Goal: Information Seeking & Learning: Understand process/instructions

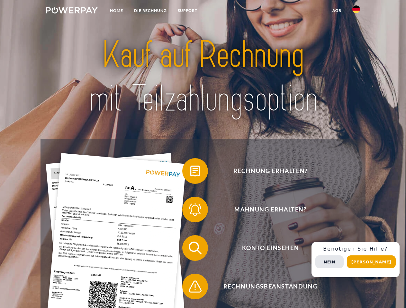
click at [72, 11] on img at bounding box center [72, 10] width 52 height 6
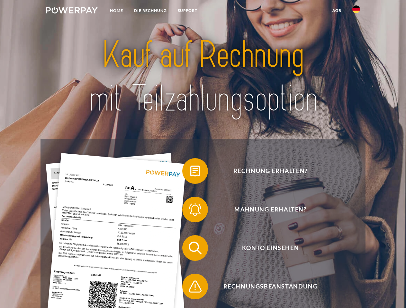
click at [356, 11] on img at bounding box center [356, 9] width 8 height 8
click at [336, 11] on link "agb" at bounding box center [337, 11] width 20 height 12
click at [190, 173] on span at bounding box center [185, 171] width 32 height 32
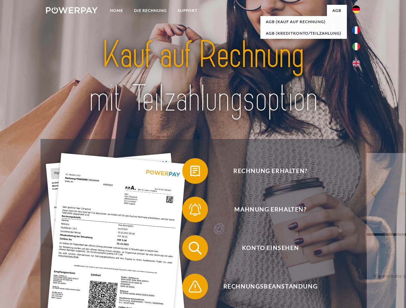
click at [190, 211] on div "Rechnung erhalten? Mahnung erhalten? Konto einsehen" at bounding box center [202, 267] width 324 height 257
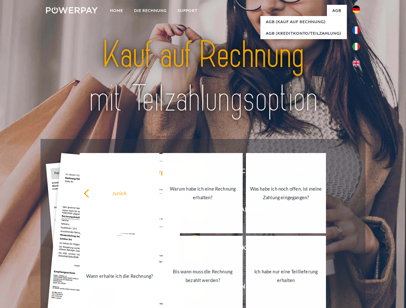
click at [190, 250] on link "Bis wann muss die Rechnung bezahlt werden?" at bounding box center [203, 276] width 80 height 80
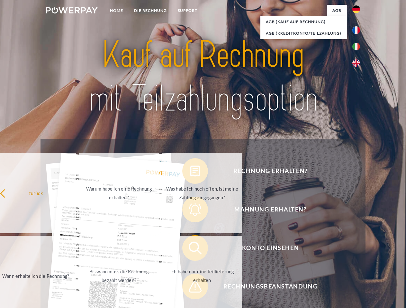
click at [190, 288] on span at bounding box center [185, 287] width 32 height 32
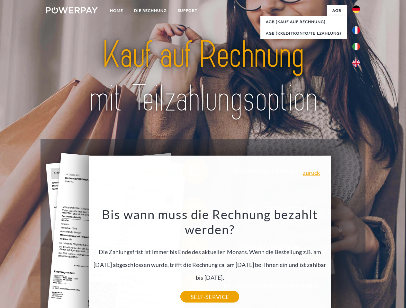
click at [358, 260] on div "Rechnung erhalten? Mahnung erhalten? Konto einsehen" at bounding box center [202, 267] width 324 height 257
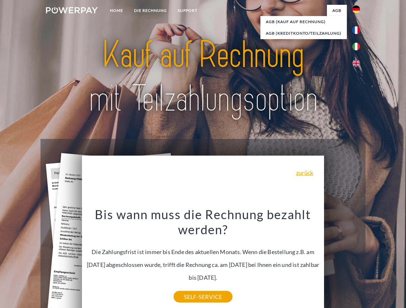
click at [342, 261] on span "Konto einsehen" at bounding box center [269, 248] width 157 height 26
click at [373, 262] on header "Home DIE RECHNUNG SUPPORT" at bounding box center [203, 222] width 406 height 444
